Goal: Book appointment/travel/reservation

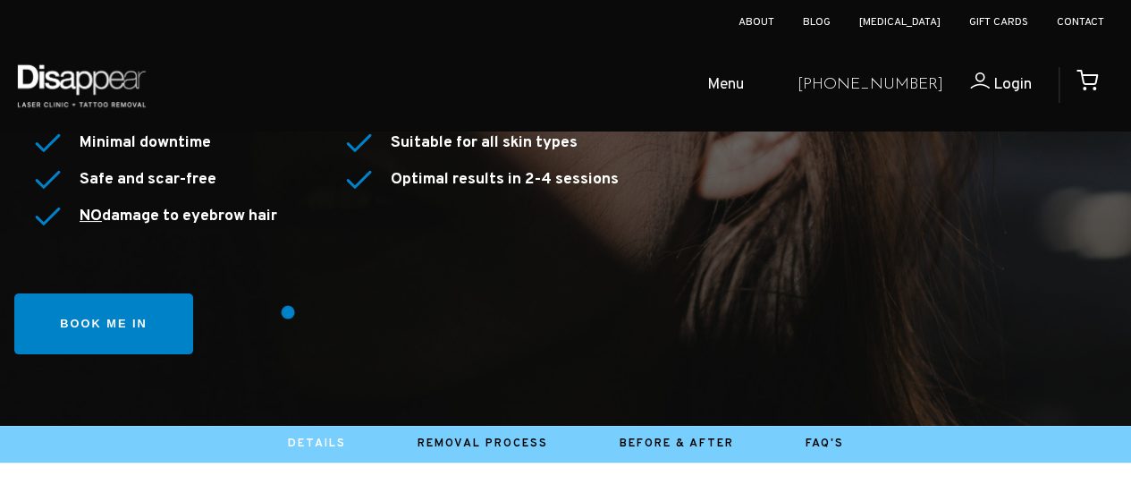
scroll to position [324, 0]
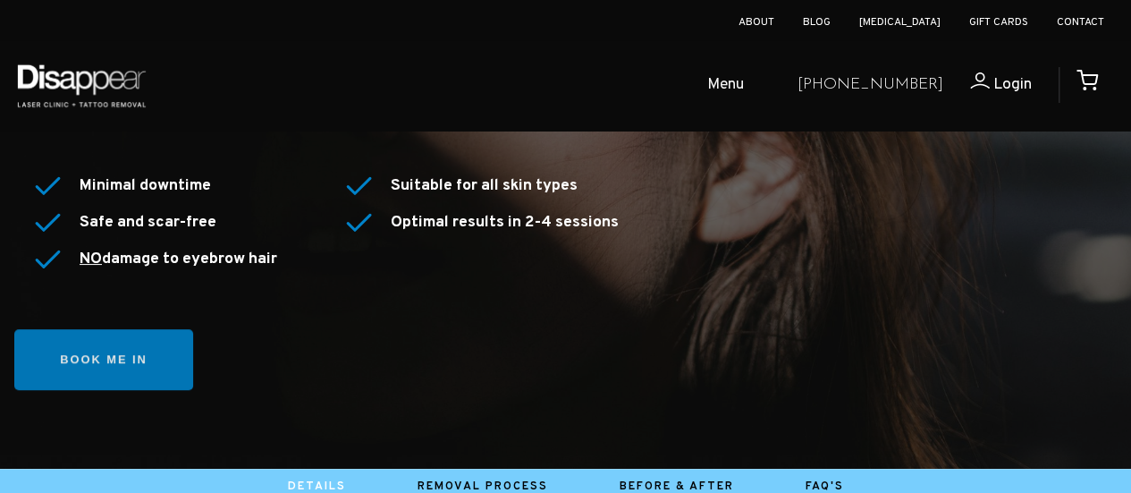
click at [141, 358] on link "Book me in" at bounding box center [103, 360] width 179 height 62
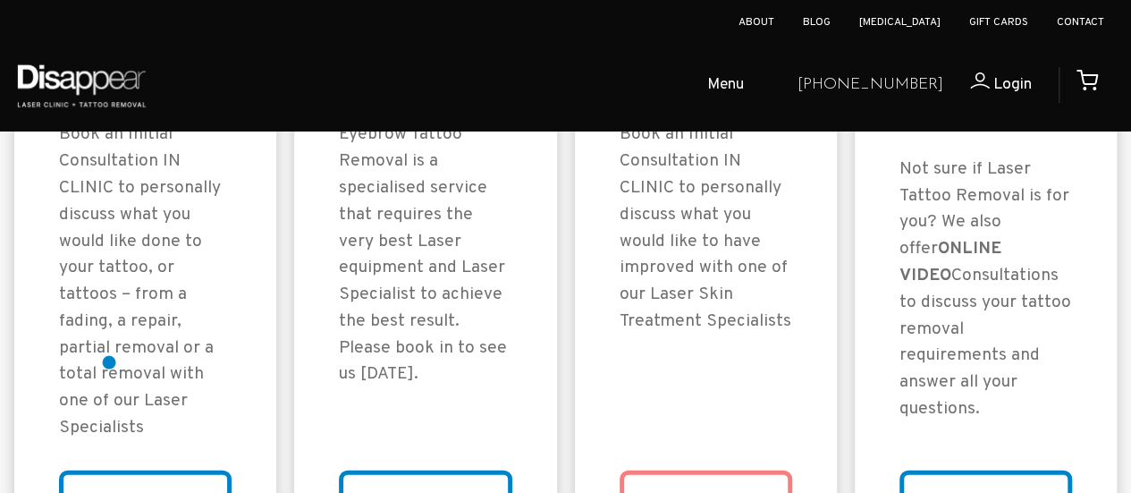
scroll to position [1777, 0]
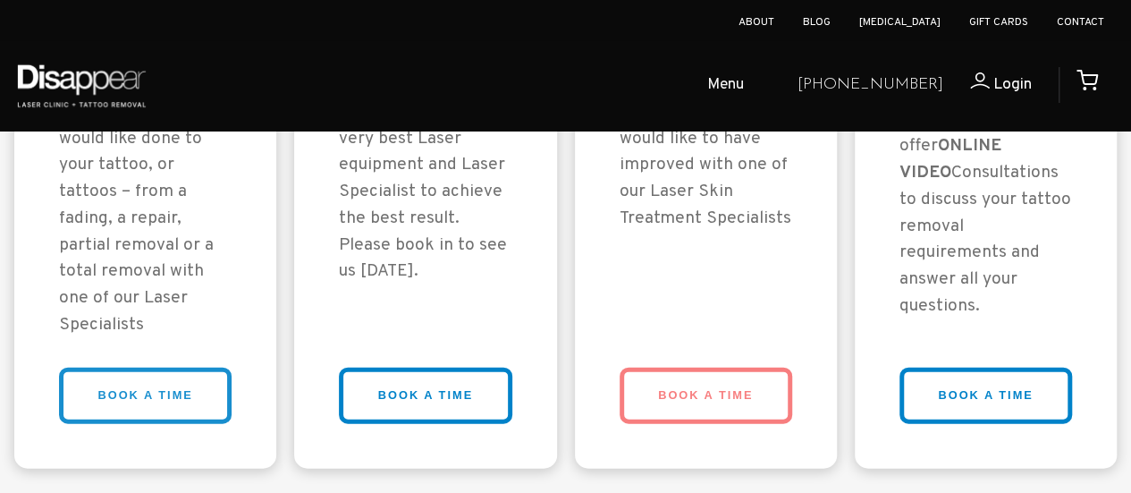
click at [135, 368] on link "BOOK A TIME" at bounding box center [145, 395] width 173 height 56
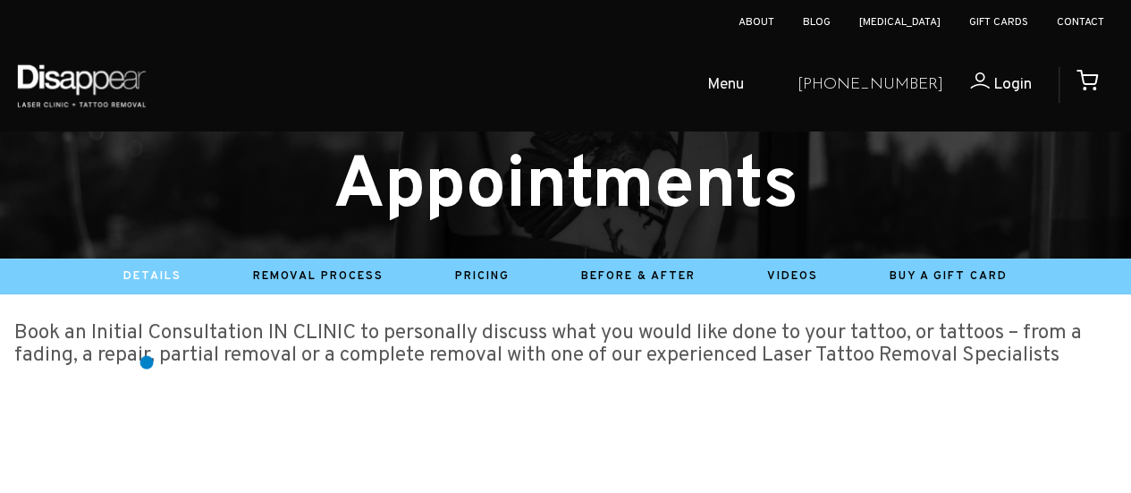
scroll to position [118, 0]
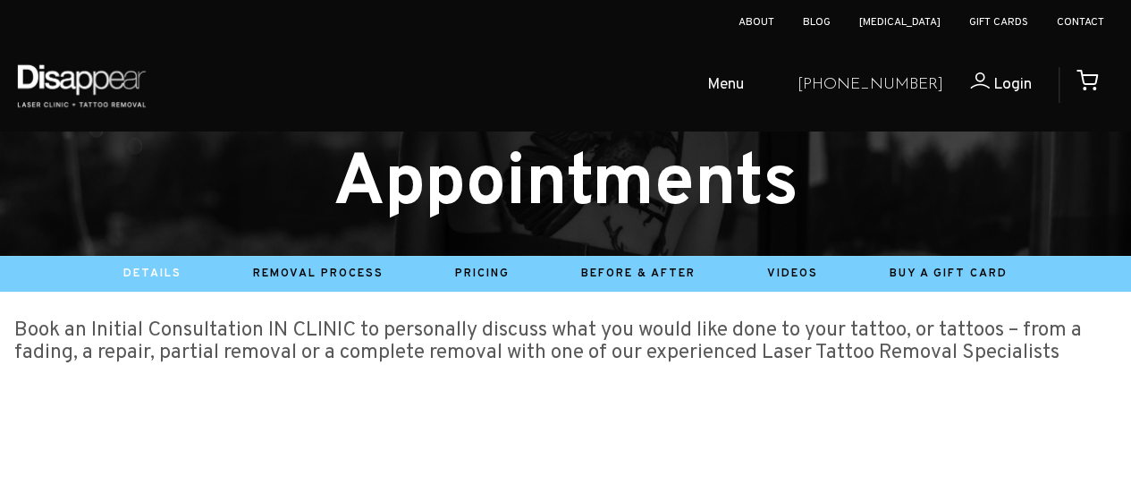
click at [477, 260] on li "Pricing" at bounding box center [482, 273] width 126 height 27
click at [483, 271] on link "Pricing" at bounding box center [482, 273] width 55 height 14
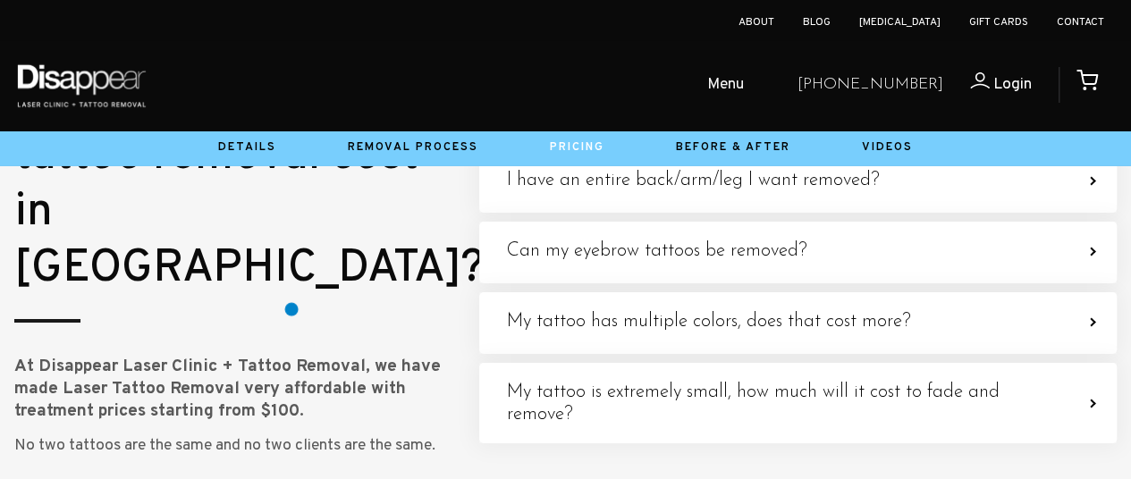
scroll to position [6473, 0]
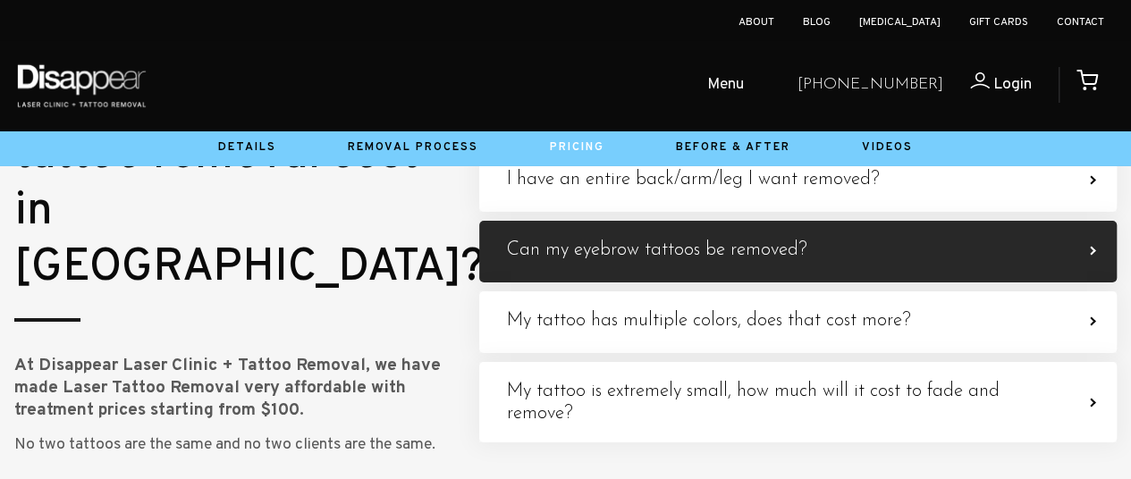
click at [711, 262] on h4 "Can my eyebrow tattoos be removed?" at bounding box center [656, 251] width 300 height 22
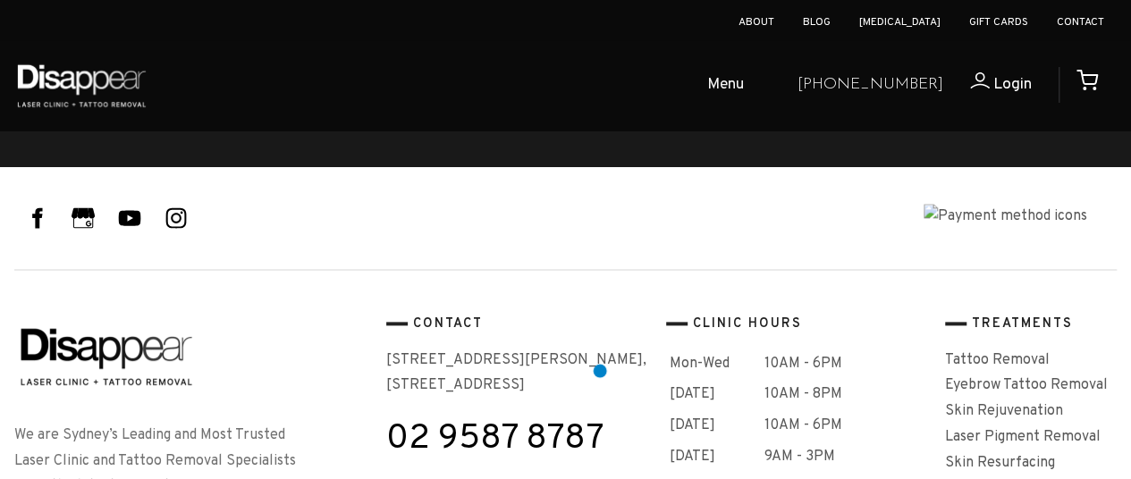
scroll to position [7875, 0]
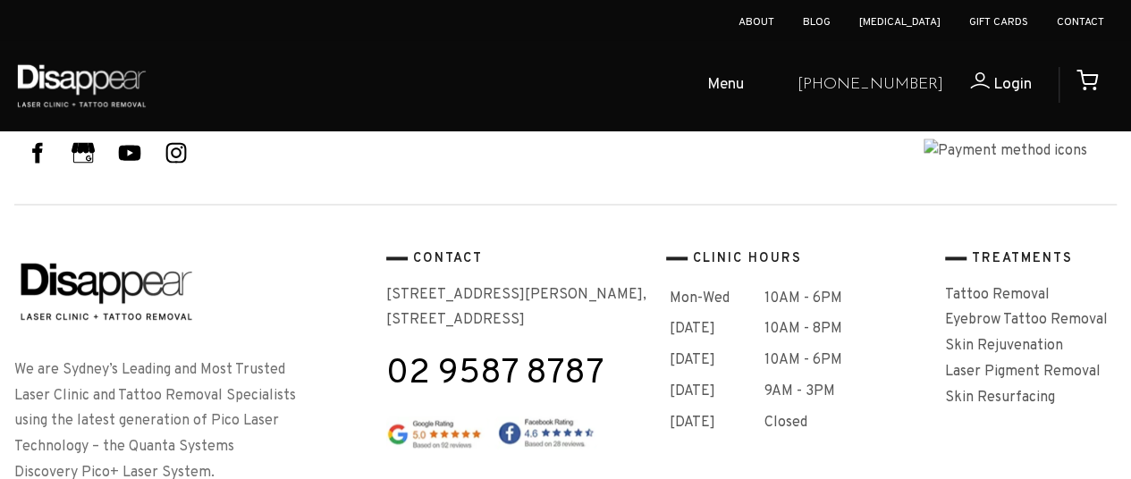
drag, startPoint x: 387, startPoint y: 290, endPoint x: 569, endPoint y: 317, distance: 183.6
click at [569, 317] on p "[STREET_ADDRESS][PERSON_NAME]" at bounding box center [518, 309] width 265 height 52
